Goal: Transaction & Acquisition: Purchase product/service

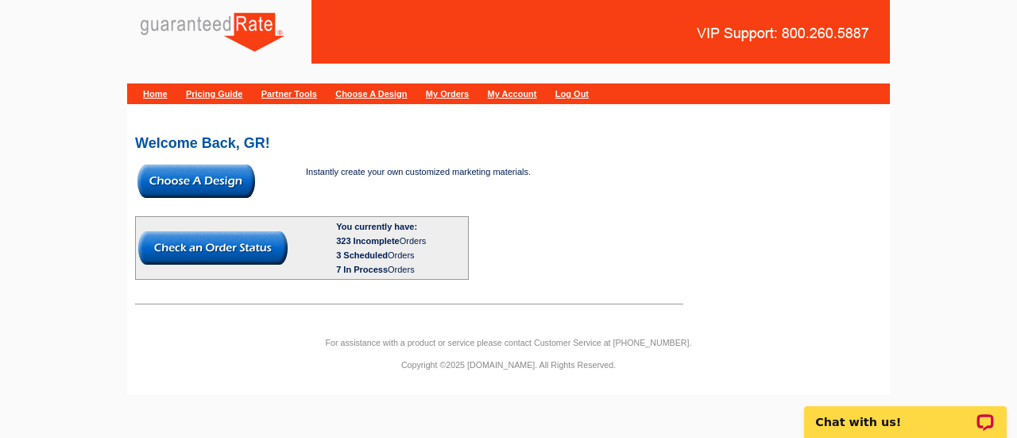
click at [241, 188] on img at bounding box center [196, 181] width 118 height 33
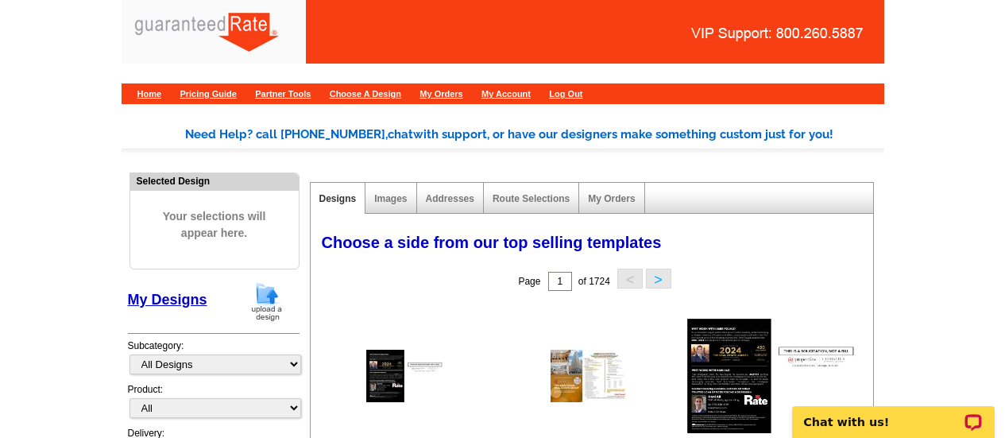
click at [265, 296] on img at bounding box center [266, 301] width 41 height 41
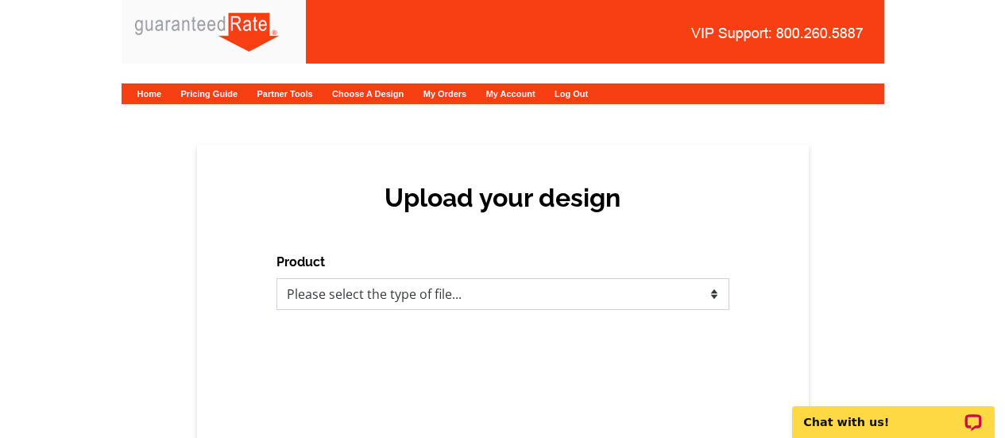
click at [313, 278] on select "Please select the type of file... Postcards Calendars Business Cards Letters an…" at bounding box center [503, 294] width 453 height 32
select select "1"
click at [277, 278] on select "Please select the type of file... Postcards Calendars Business Cards Letters an…" at bounding box center [503, 294] width 453 height 32
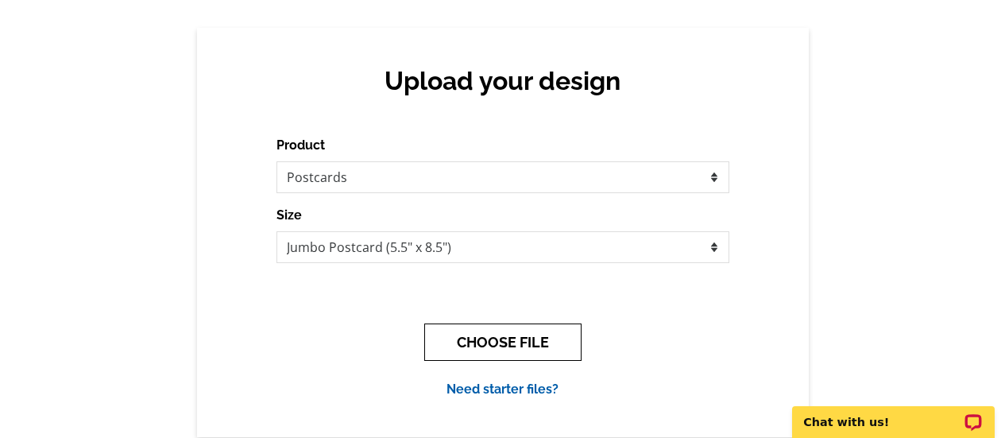
click at [502, 323] on button "CHOOSE FILE" at bounding box center [502, 341] width 157 height 37
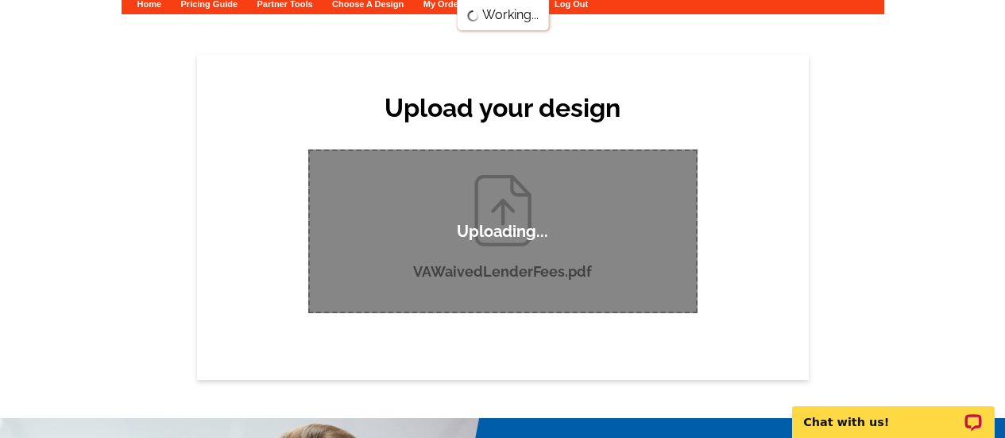
scroll to position [91, 0]
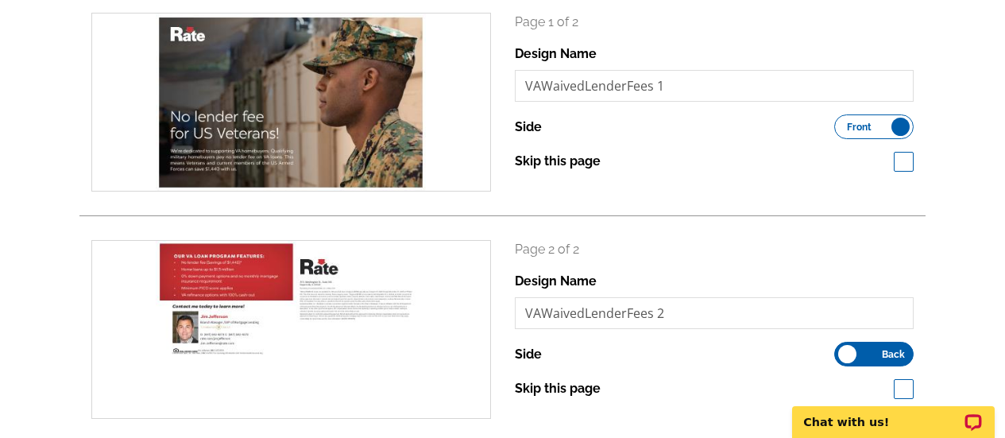
scroll to position [310, 0]
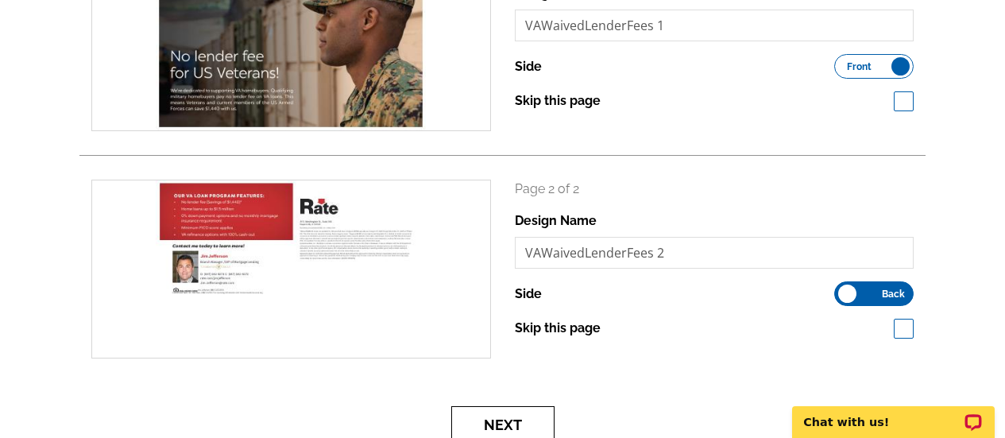
click at [490, 424] on button "Next" at bounding box center [502, 424] width 103 height 37
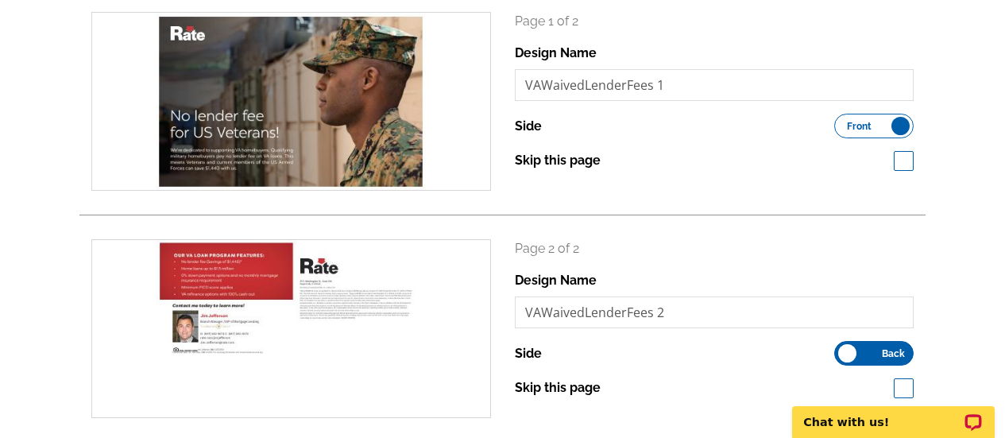
scroll to position [261, 0]
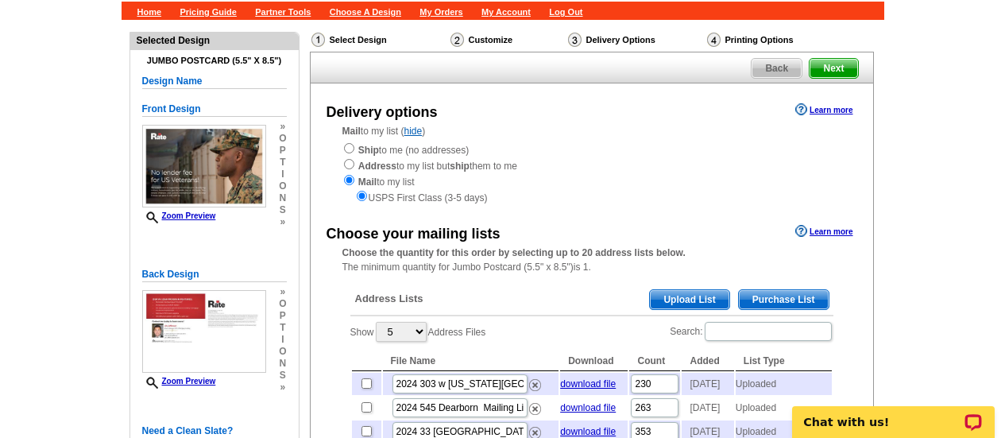
scroll to position [206, 0]
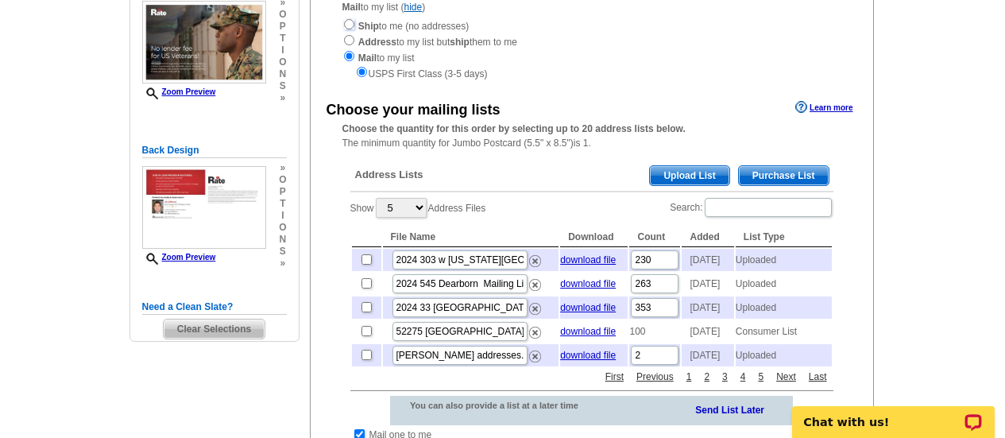
click at [347, 22] on input "radio" at bounding box center [349, 24] width 10 height 10
radio input "true"
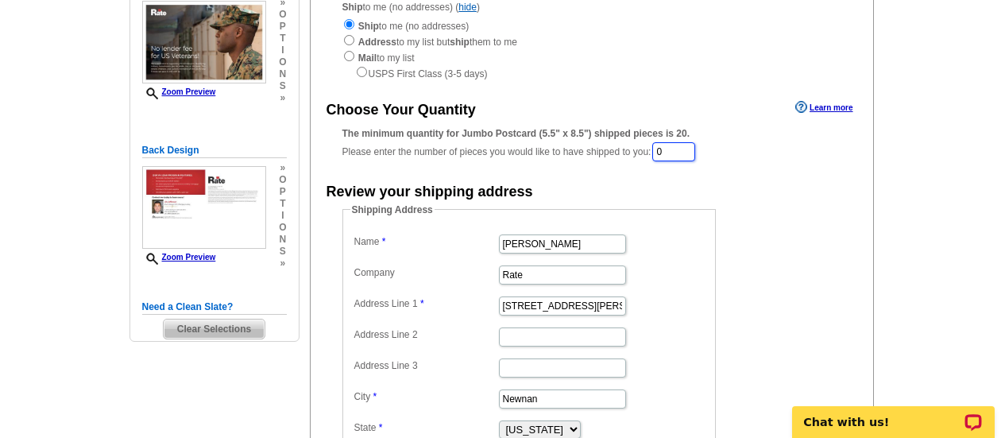
drag, startPoint x: 693, startPoint y: 155, endPoint x: 532, endPoint y: 153, distance: 161.3
click at [532, 153] on div "The minimum quantity for Jumbo Postcard (5.5" x 8.5") shipped pieces is 20. Ple…" at bounding box center [592, 144] width 499 height 37
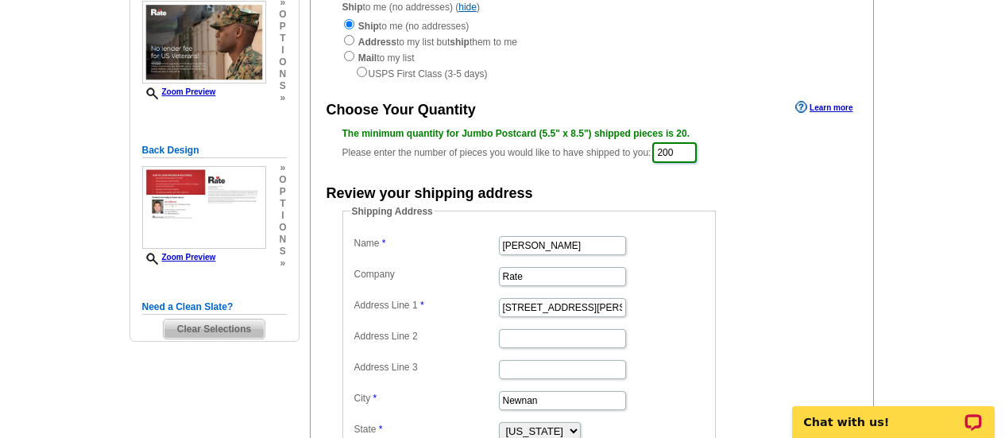
type input "200"
click at [592, 243] on input "Jim Jefferso" at bounding box center [562, 245] width 127 height 19
type input "[PERSON_NAME]"
drag, startPoint x: 577, startPoint y: 308, endPoint x: 408, endPoint y: 319, distance: 168.9
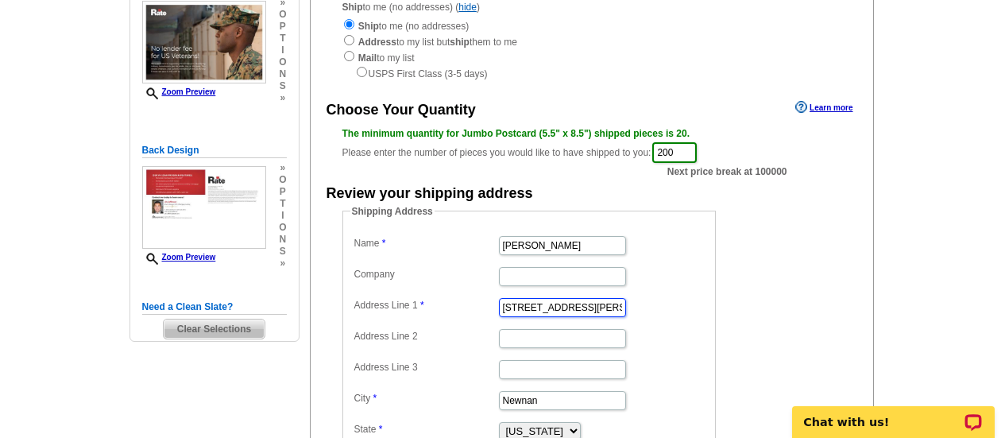
click at [408, 319] on dl "Name Jim Jefferson Company Address Line 1 34 Blake Ridge Address Line 2 Address…" at bounding box center [529, 352] width 358 height 241
paste input "[STREET_ADDRESS]"
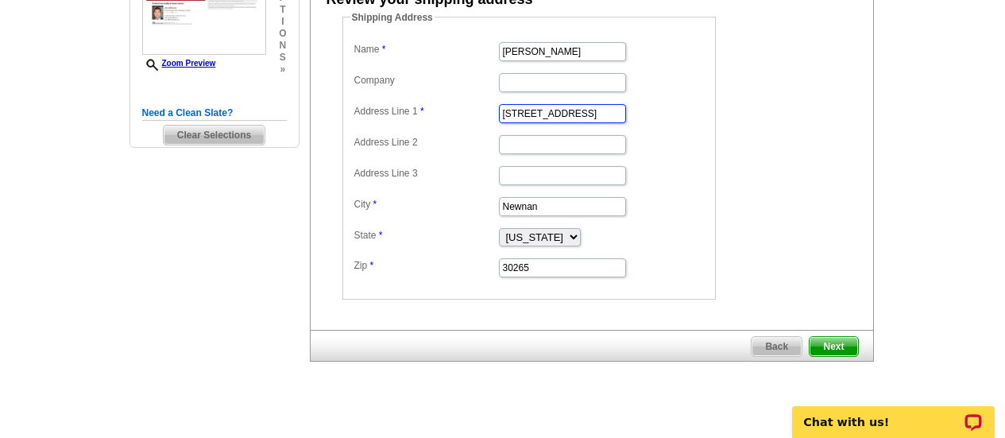
scroll to position [397, 0]
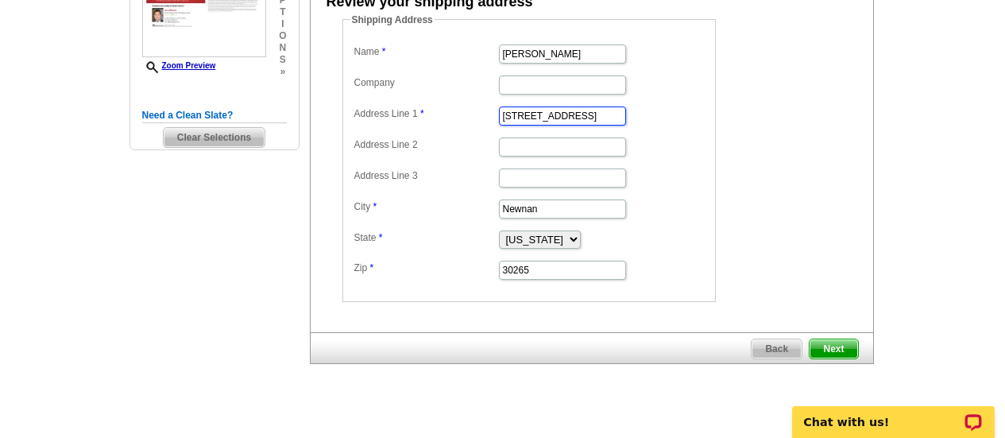
type input "[STREET_ADDRESS]"
drag, startPoint x: 582, startPoint y: 205, endPoint x: 392, endPoint y: 223, distance: 190.7
click at [392, 223] on dl "Name Jim Jefferson Company Address Line 1 27119 Thornwood Blvd Address Line 2 A…" at bounding box center [529, 161] width 358 height 241
type input "Plainfield"
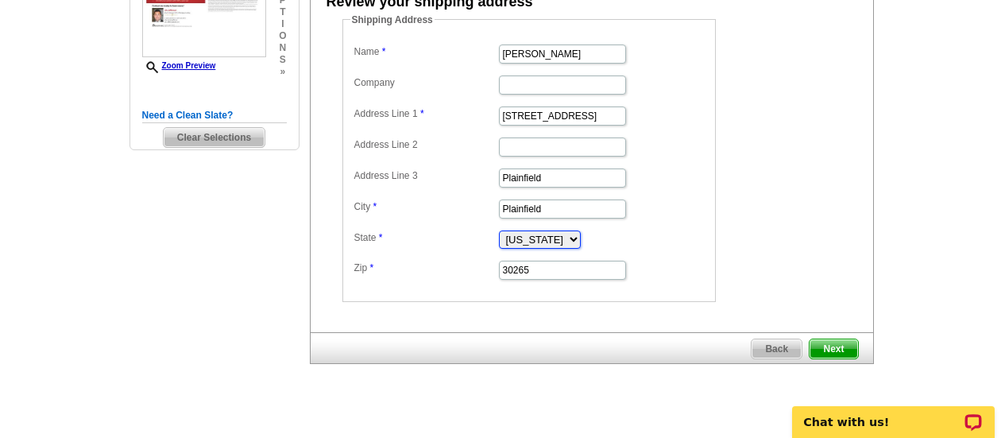
select select "IL"
click at [570, 188] on dd "Plainfield" at bounding box center [529, 177] width 358 height 25
drag, startPoint x: 569, startPoint y: 182, endPoint x: 284, endPoint y: 165, distance: 285.8
click at [284, 165] on div "Need Help? call 800-260-5887, chat with support, or have our designers make som…" at bounding box center [503, 68] width 763 height 728
drag, startPoint x: 560, startPoint y: 265, endPoint x: 393, endPoint y: 277, distance: 167.3
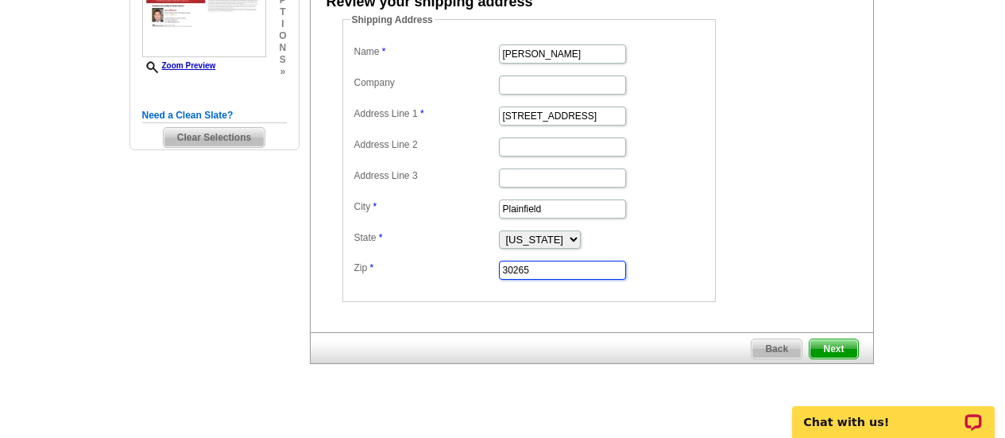
click at [393, 277] on dd "30265" at bounding box center [529, 269] width 358 height 25
paste input "6058"
type input "60585"
click at [845, 347] on span "Next" at bounding box center [834, 348] width 48 height 19
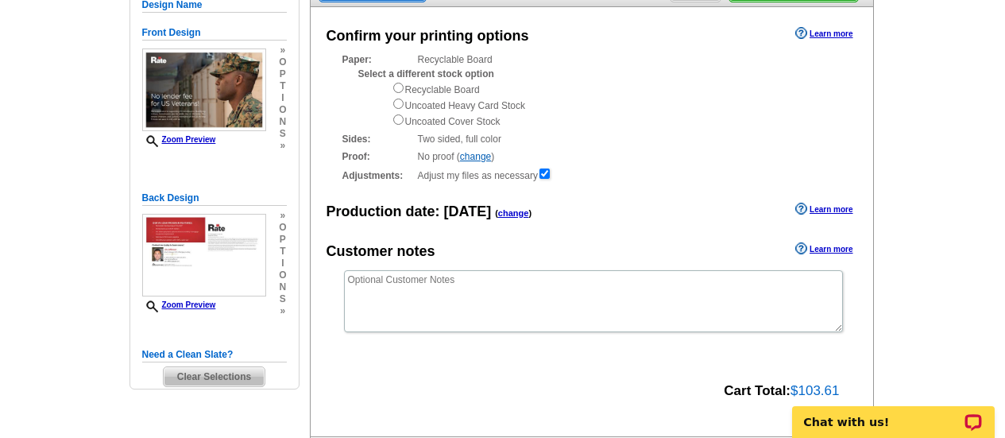
scroll to position [133, 0]
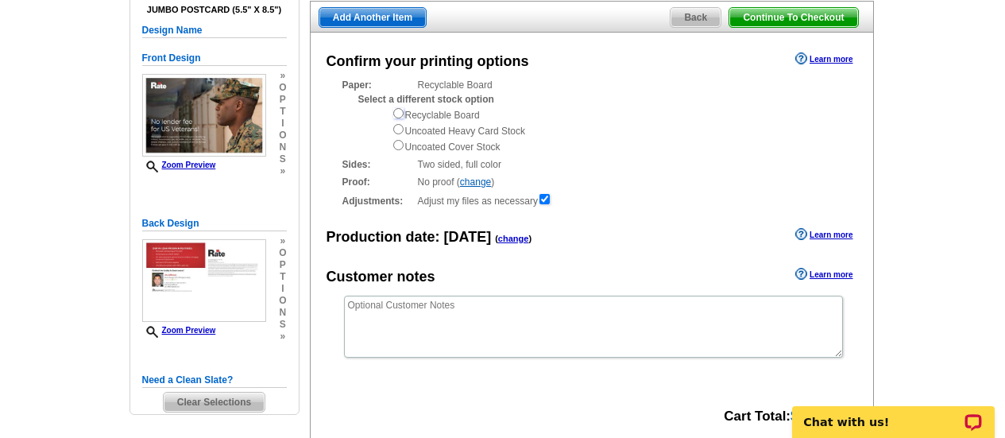
click at [401, 110] on input "radio" at bounding box center [398, 113] width 10 height 10
radio input "true"
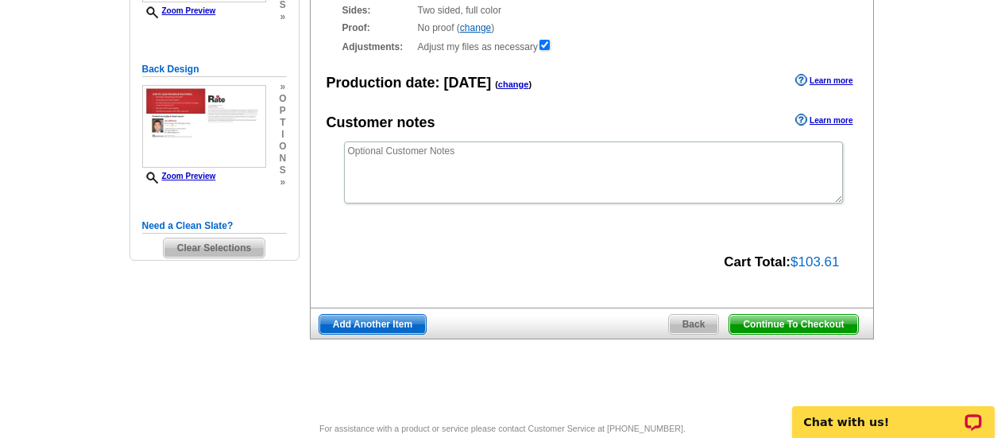
scroll to position [286, 0]
click at [800, 321] on span "Continue To Checkout" at bounding box center [794, 325] width 128 height 19
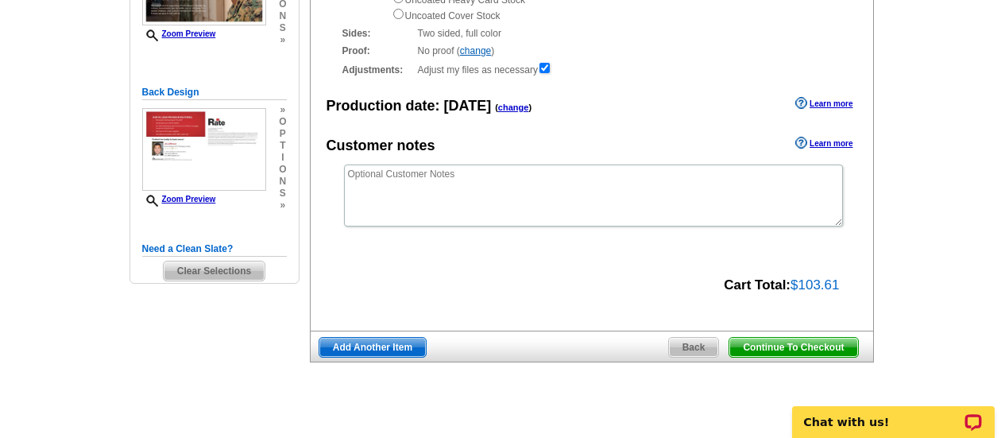
scroll to position [261, 0]
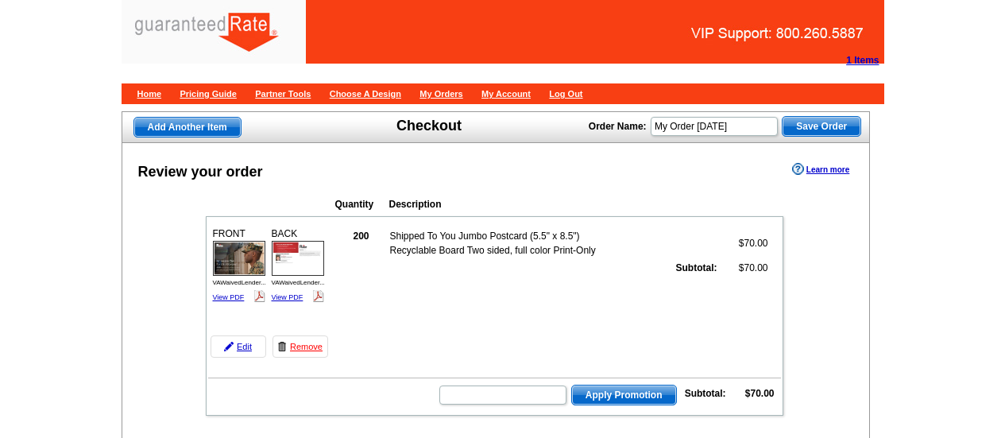
click at [375, 323] on td "200 Shipped To You Jumbo Postcard (5.5" x 8.5") Recyclable Board Two sided, ful…" at bounding box center [557, 291] width 448 height 138
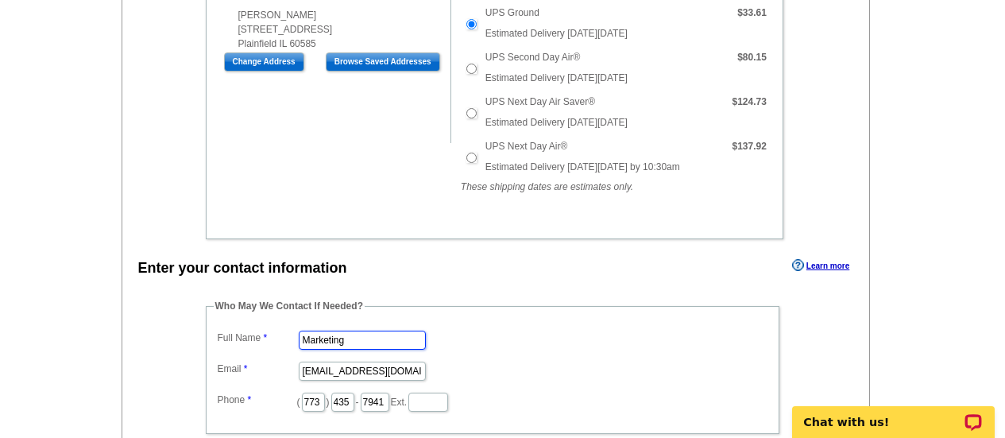
drag, startPoint x: 351, startPoint y: 339, endPoint x: 191, endPoint y: 339, distance: 160.5
click at [191, 339] on div "Who May We Contact If Needed? Full Name Marketing Email marketing@guaranteedrat…" at bounding box center [494, 385] width 640 height 172
type input "[PERSON_NAME]"
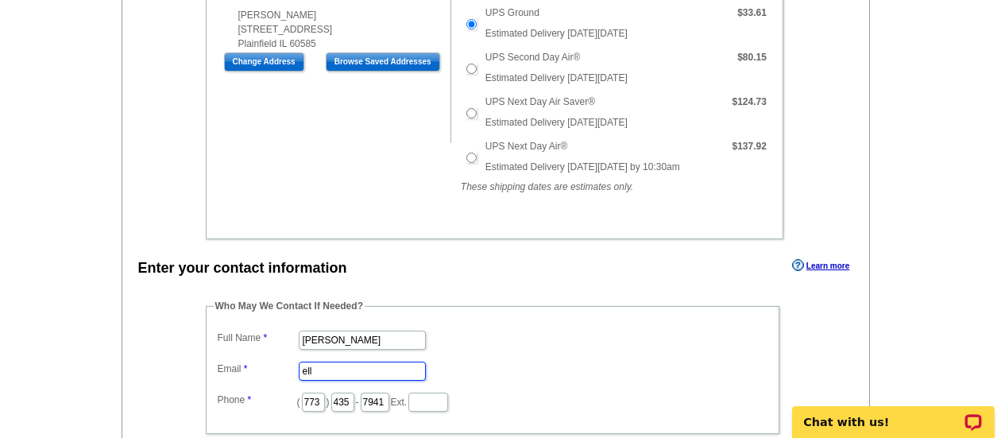
type input "[PERSON_NAME][EMAIL_ADDRESS][PERSON_NAME][DOMAIN_NAME]"
type input "630"
type input "487"
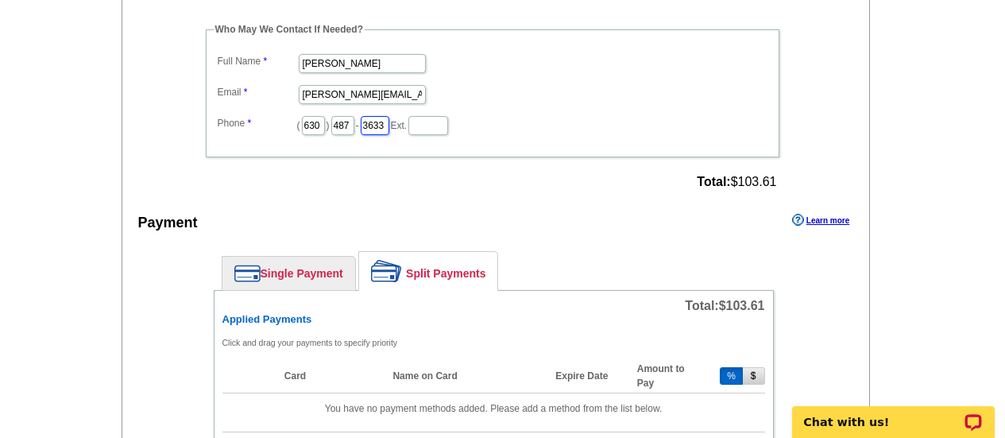
scroll to position [783, 0]
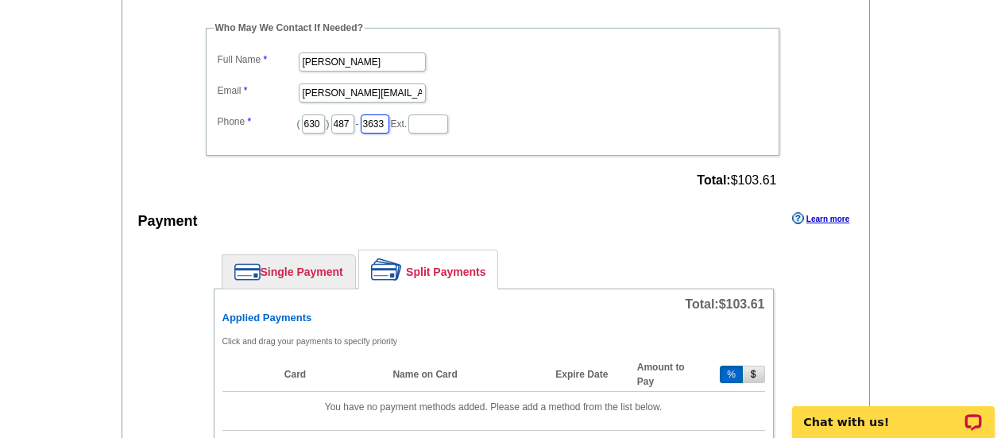
type input "3633"
click at [324, 274] on link "Single Payment" at bounding box center [289, 271] width 133 height 33
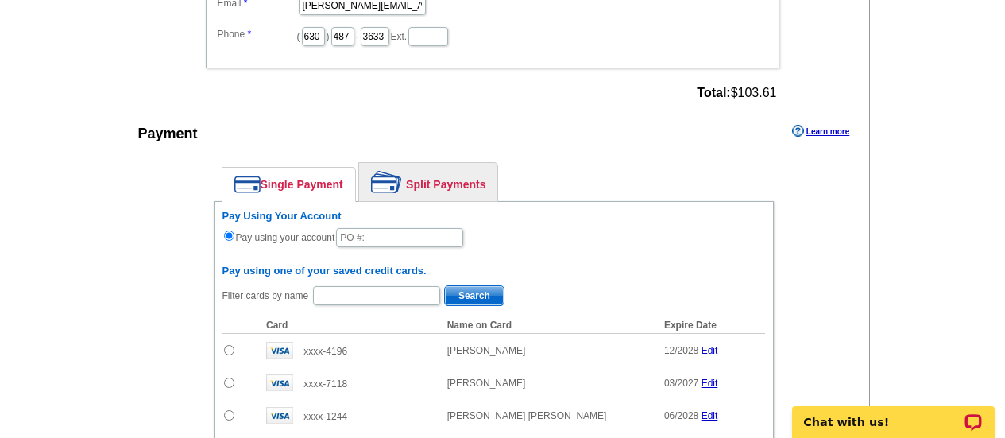
scroll to position [872, 0]
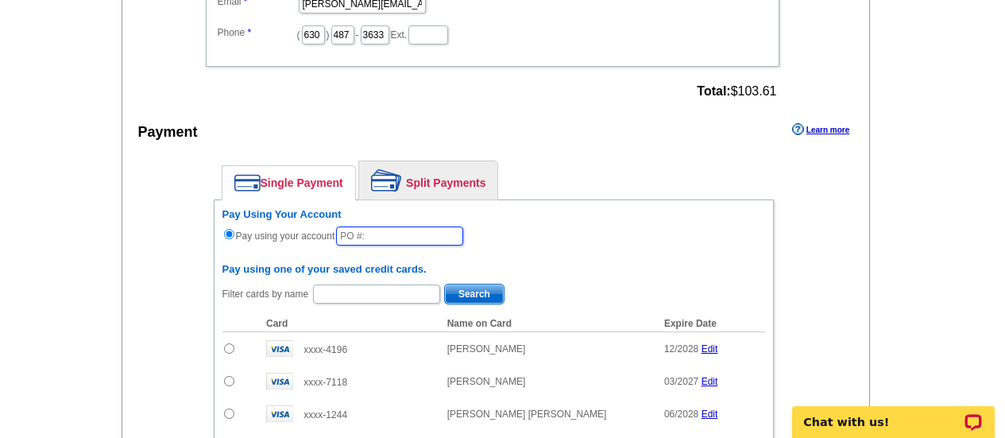
click at [412, 239] on input "text" at bounding box center [399, 236] width 127 height 19
type input "82725_345_EF"
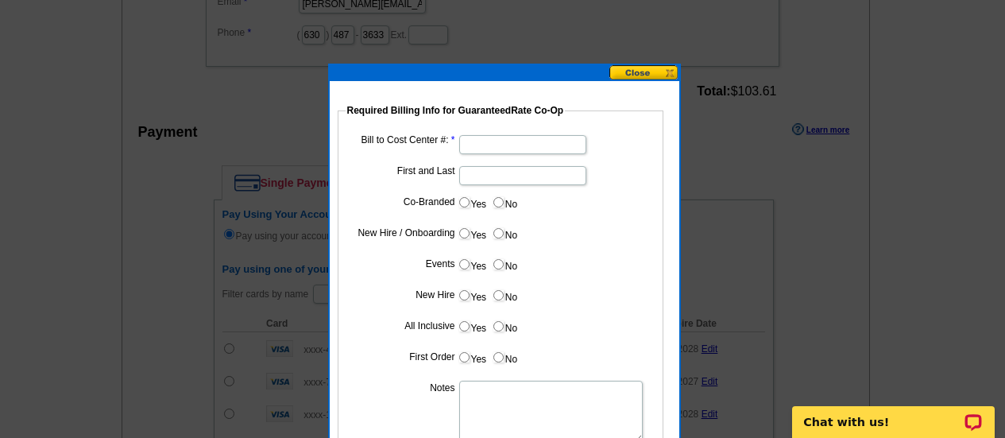
click at [490, 138] on input "Bill to Cost Center #:" at bounding box center [522, 144] width 127 height 19
type input "1374"
click at [486, 168] on input "First and Last" at bounding box center [522, 175] width 127 height 19
click at [476, 171] on input "JimJefferson" at bounding box center [522, 175] width 127 height 19
type input "[PERSON_NAME]"
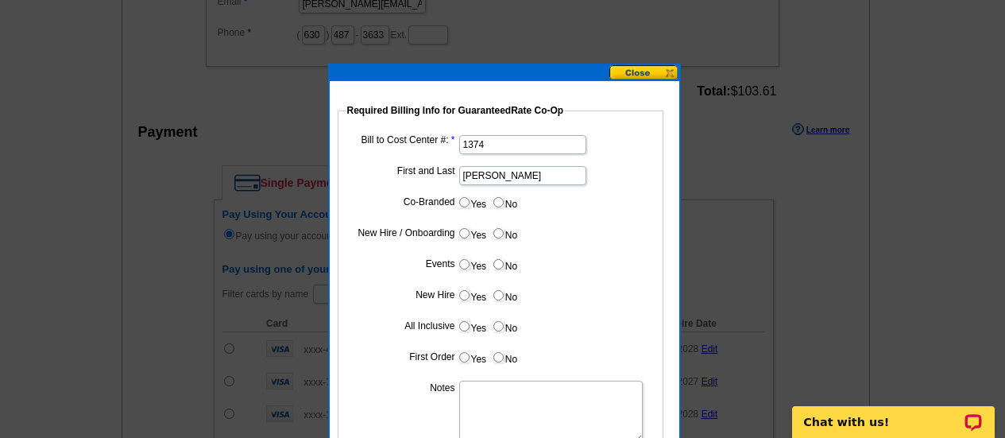
click at [499, 207] on label "No" at bounding box center [504, 202] width 25 height 18
click at [499, 207] on input "No" at bounding box center [499, 202] width 10 height 10
radio input "true"
click at [501, 232] on input "No" at bounding box center [499, 233] width 10 height 10
radio input "true"
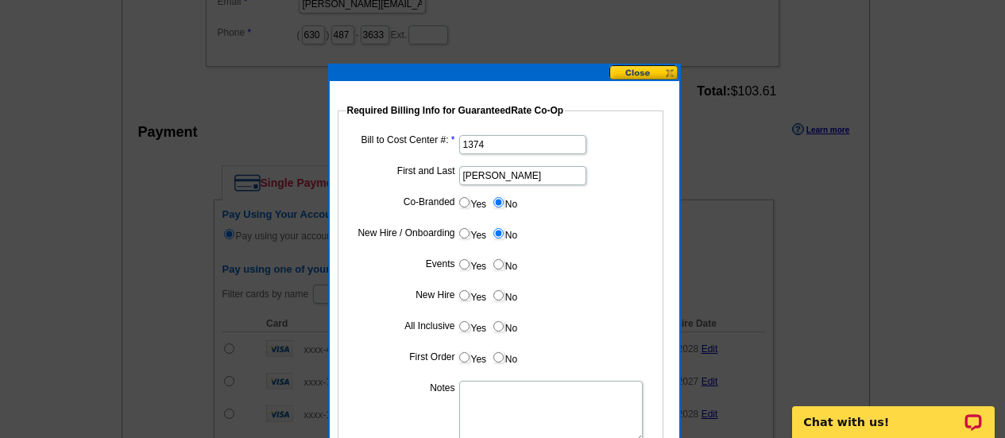
click at [498, 265] on input "No" at bounding box center [499, 264] width 10 height 10
radio input "true"
click at [498, 287] on label "No" at bounding box center [504, 295] width 25 height 18
click at [498, 290] on input "No" at bounding box center [499, 295] width 10 height 10
radio input "true"
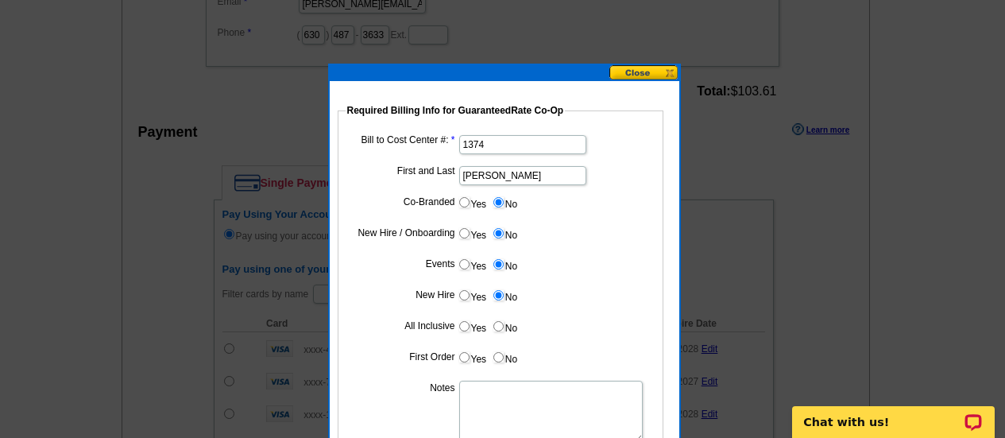
click at [498, 330] on input "No" at bounding box center [499, 326] width 10 height 10
radio input "true"
click at [498, 350] on label "No" at bounding box center [504, 357] width 25 height 18
click at [498, 352] on input "No" at bounding box center [499, 357] width 10 height 10
radio input "true"
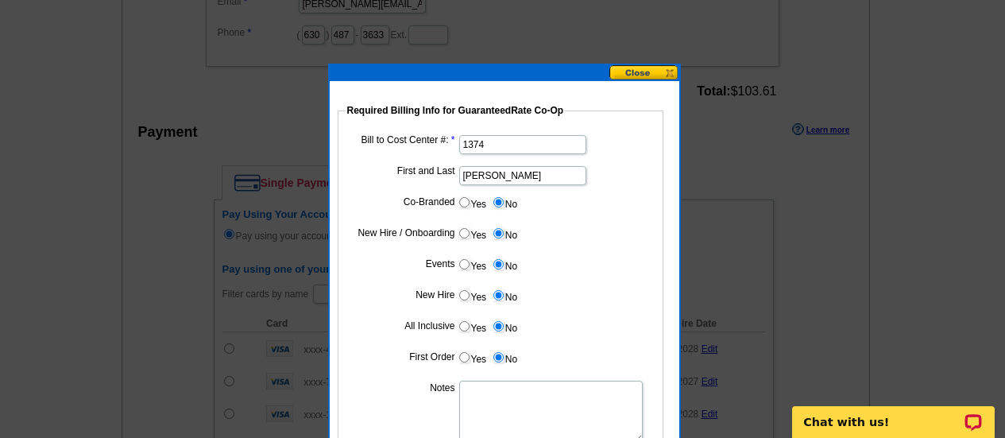
click at [499, 384] on textarea "Notes" at bounding box center [551, 412] width 184 height 62
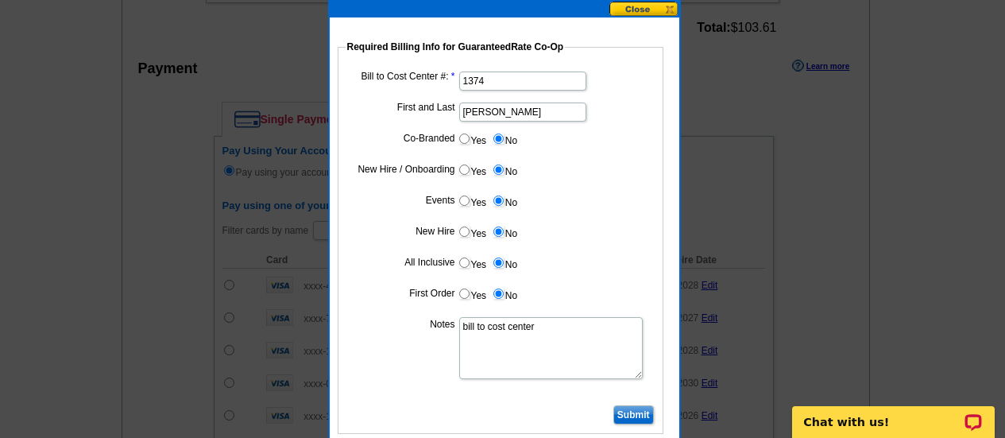
type textarea "bill to cost center"
click at [651, 406] on input "Submit" at bounding box center [634, 414] width 41 height 19
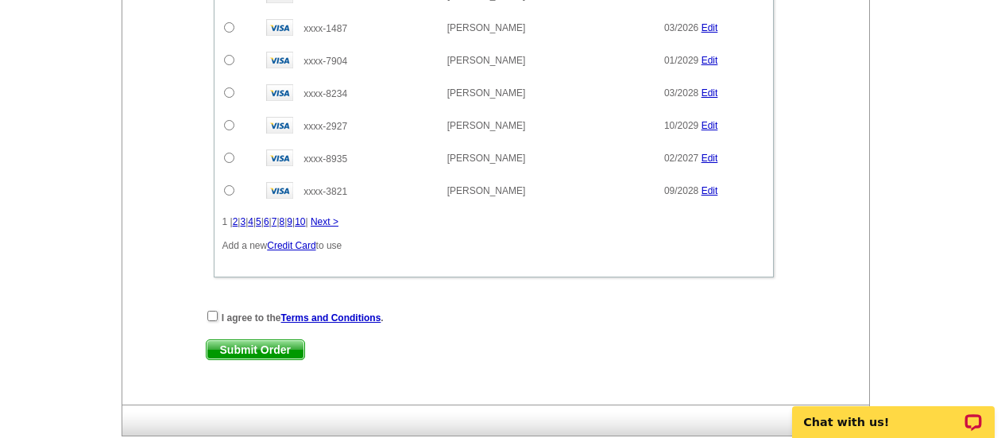
scroll to position [1324, 0]
click at [206, 316] on div "I agree to the Terms and Conditions ." at bounding box center [494, 316] width 576 height 16
click at [210, 318] on input "checkbox" at bounding box center [212, 315] width 10 height 10
checkbox input "true"
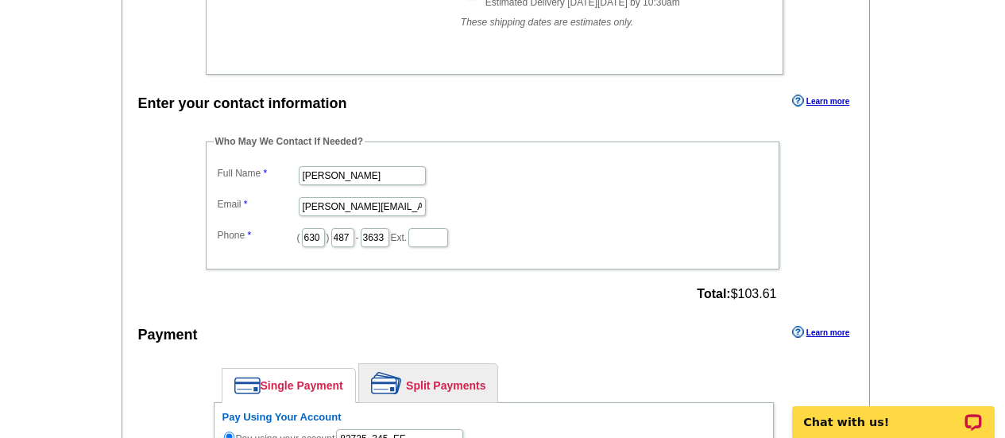
scroll to position [698, 0]
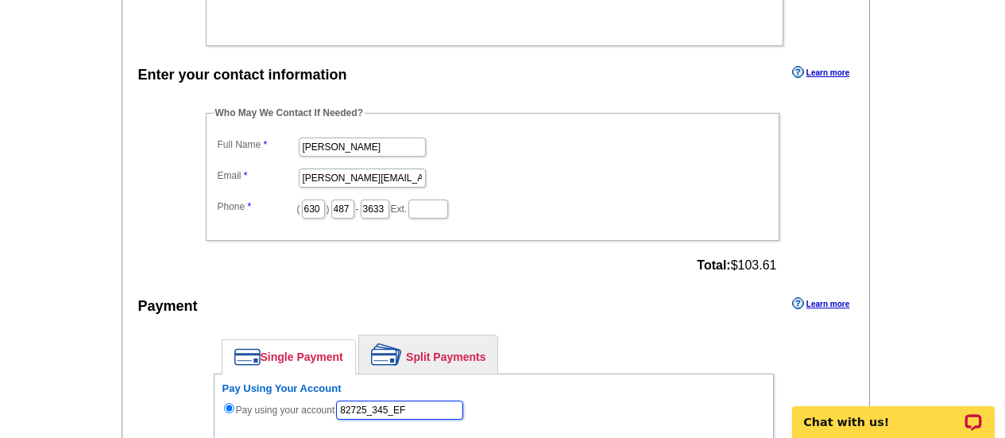
click at [436, 408] on input "82725_345_EF" at bounding box center [399, 410] width 127 height 19
type input "82725_345_ef"
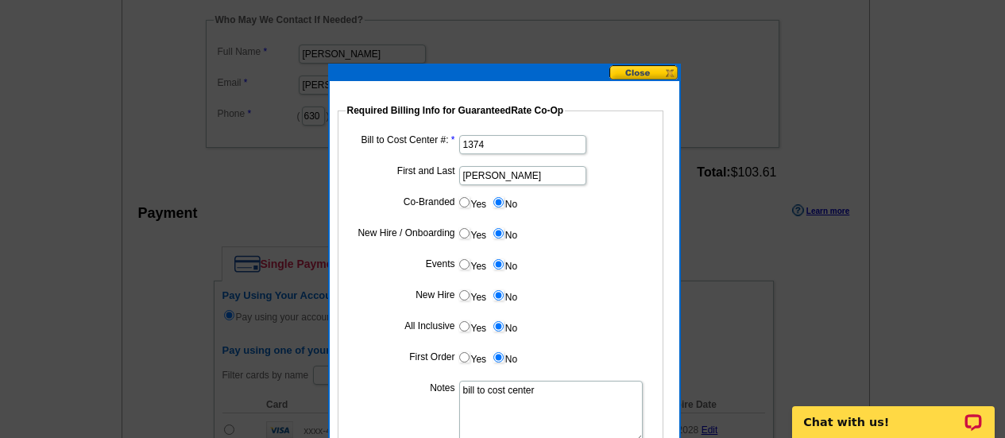
scroll to position [935, 0]
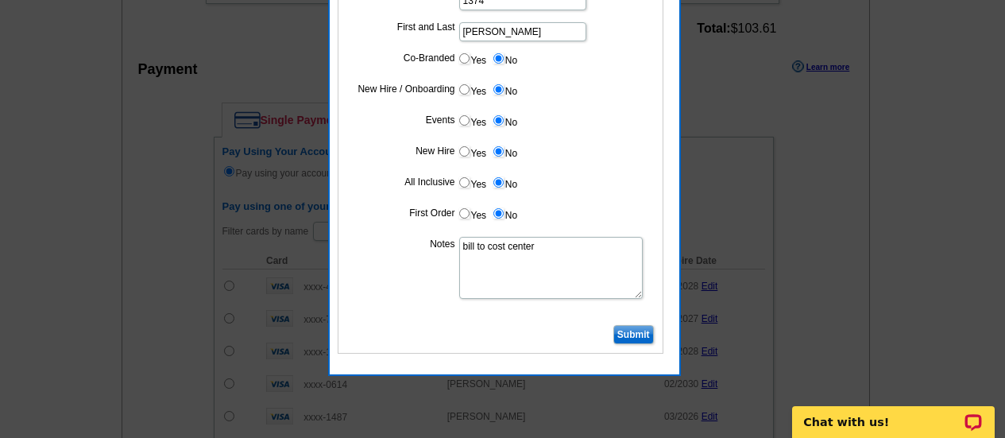
click at [638, 330] on input "Submit" at bounding box center [634, 334] width 41 height 19
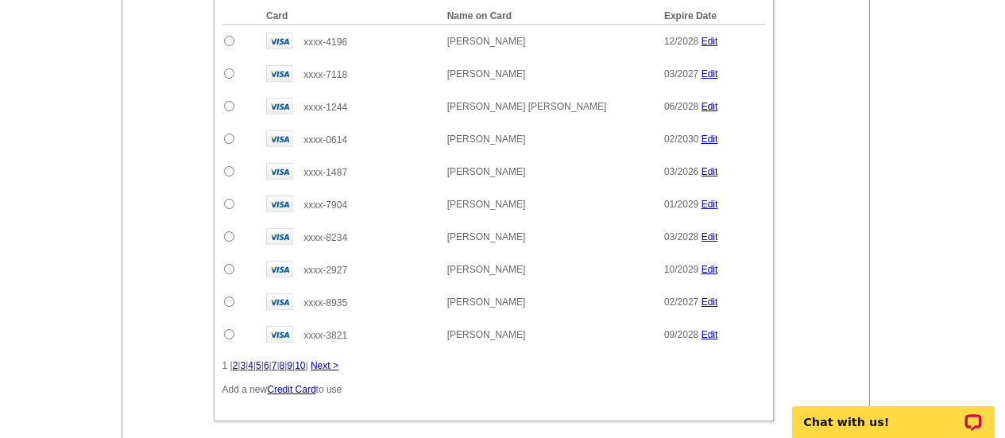
scroll to position [1292, 0]
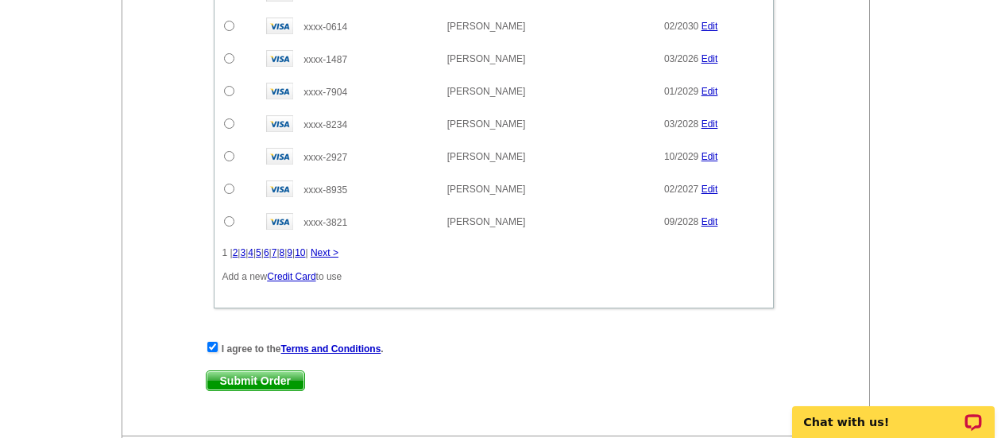
click at [230, 392] on div "I agree to the Terms and Conditions . Submit Order Submit Order" at bounding box center [494, 372] width 576 height 65
click at [231, 380] on span "Submit Order" at bounding box center [256, 380] width 98 height 19
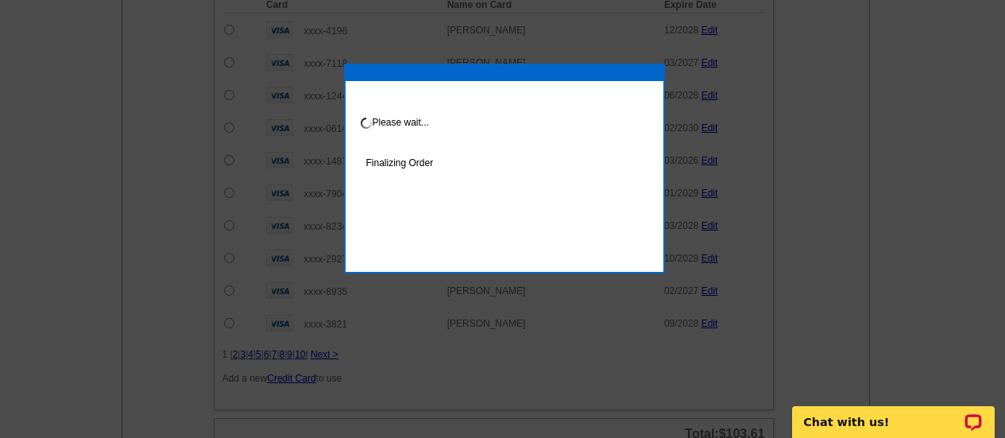
scroll to position [1373, 0]
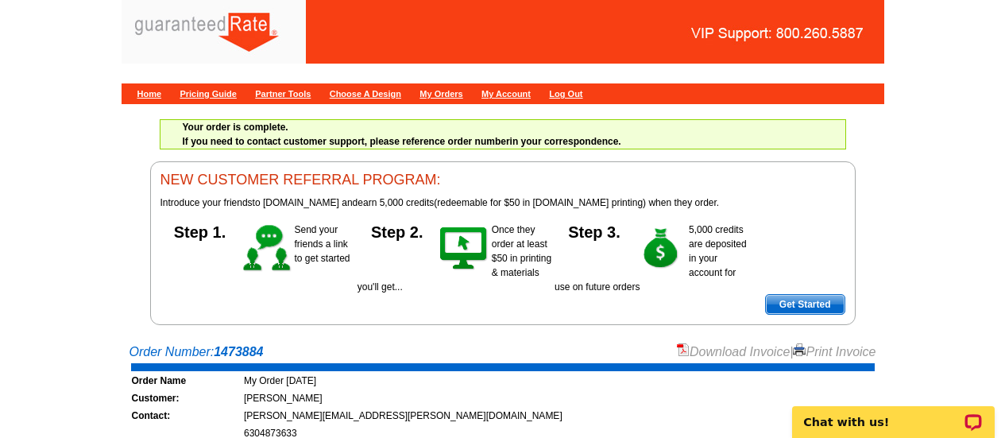
click at [727, 357] on link "Download Invoice" at bounding box center [733, 352] width 113 height 14
